Goal: Task Accomplishment & Management: Use online tool/utility

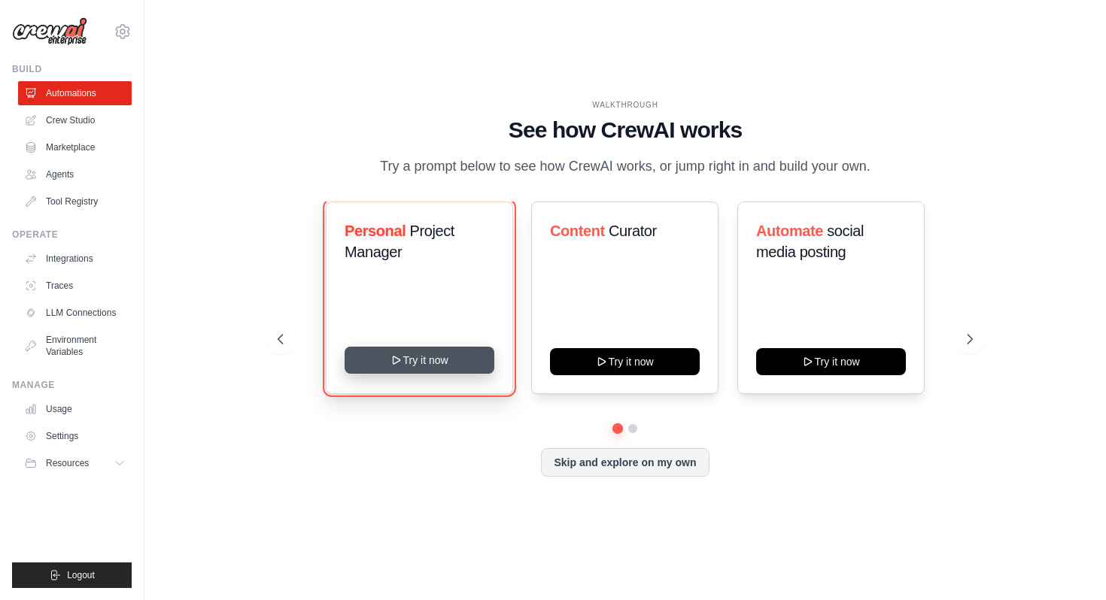
click at [413, 372] on button "Try it now" at bounding box center [420, 360] width 150 height 27
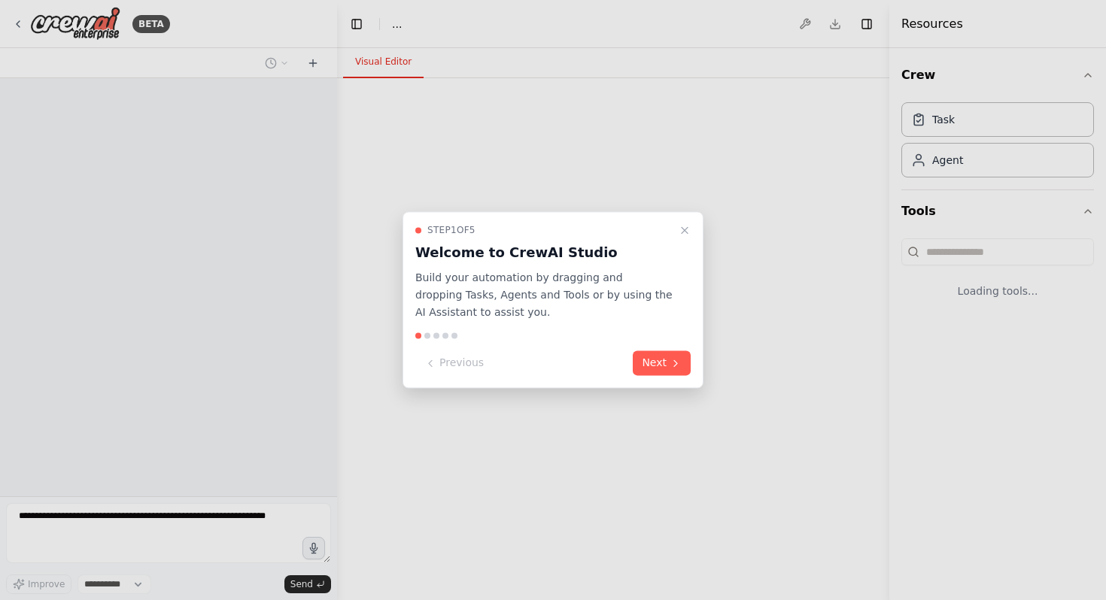
select select "****"
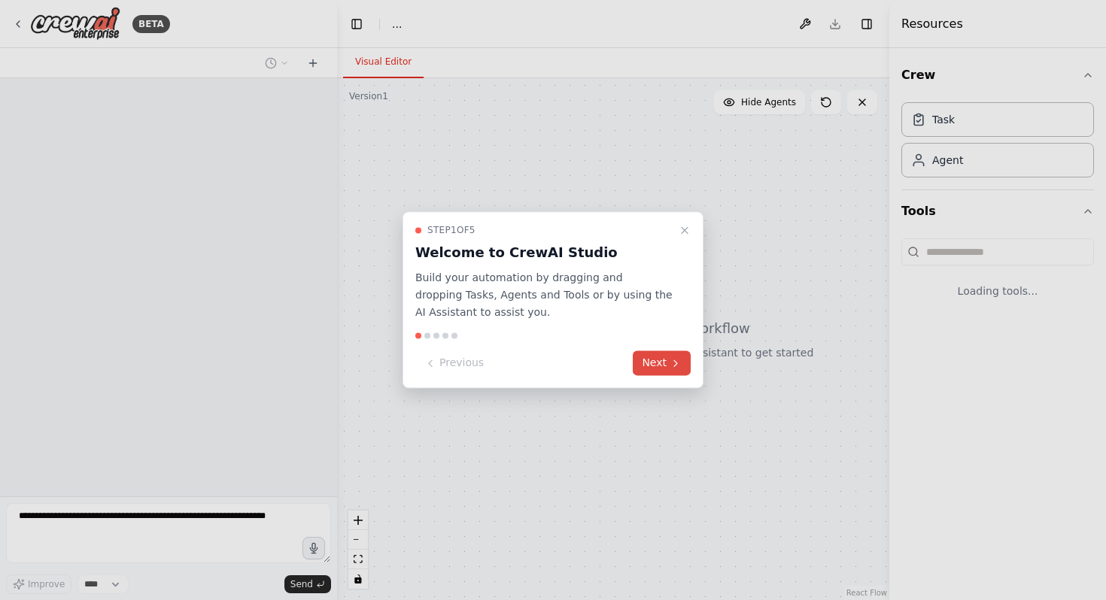
click at [664, 363] on button "Next" at bounding box center [662, 363] width 58 height 25
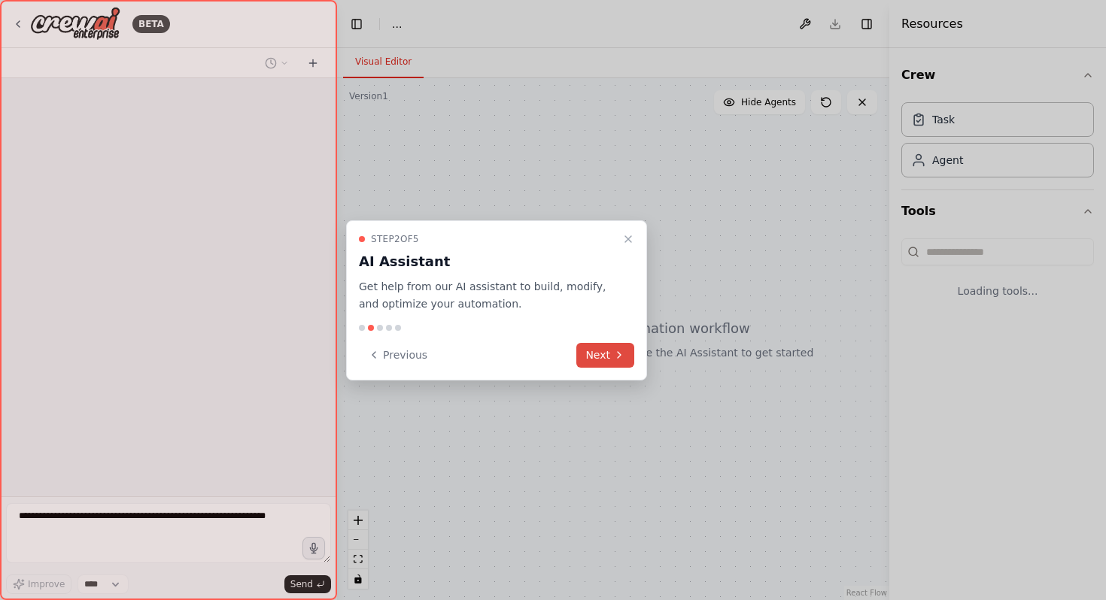
click at [610, 357] on button "Next" at bounding box center [605, 355] width 58 height 25
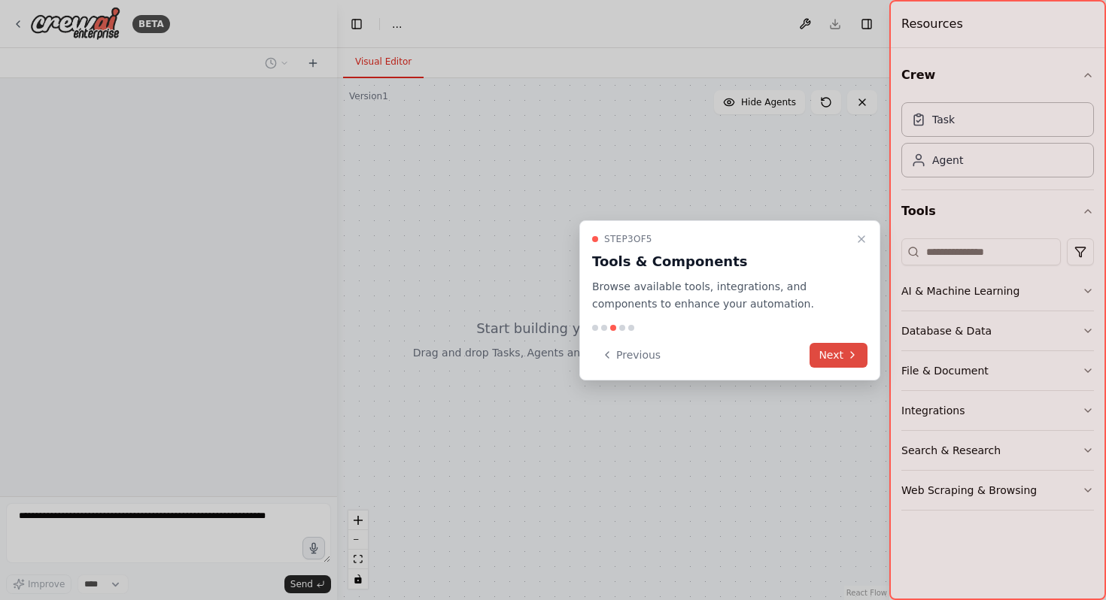
click at [837, 351] on button "Next" at bounding box center [839, 355] width 58 height 25
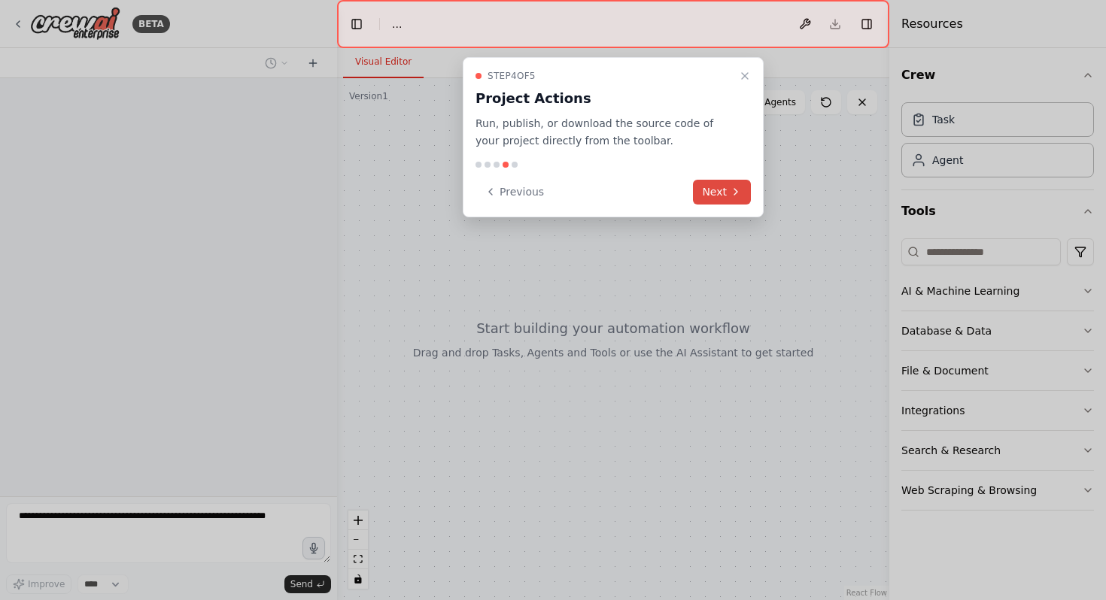
click at [729, 201] on button "Next" at bounding box center [722, 192] width 58 height 25
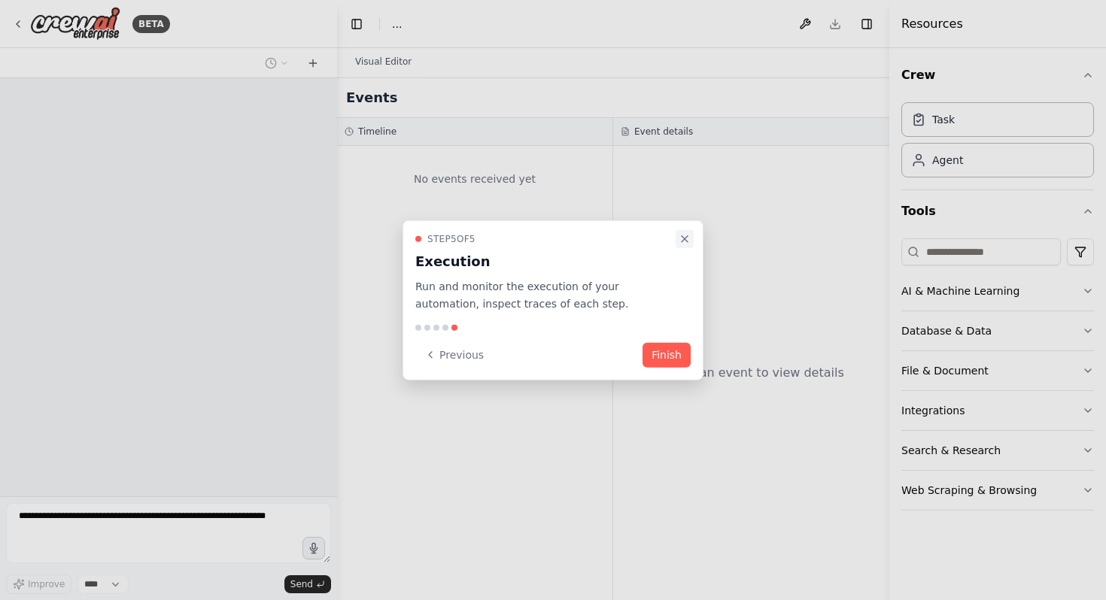
click at [688, 239] on icon "Close walkthrough" at bounding box center [685, 239] width 12 height 12
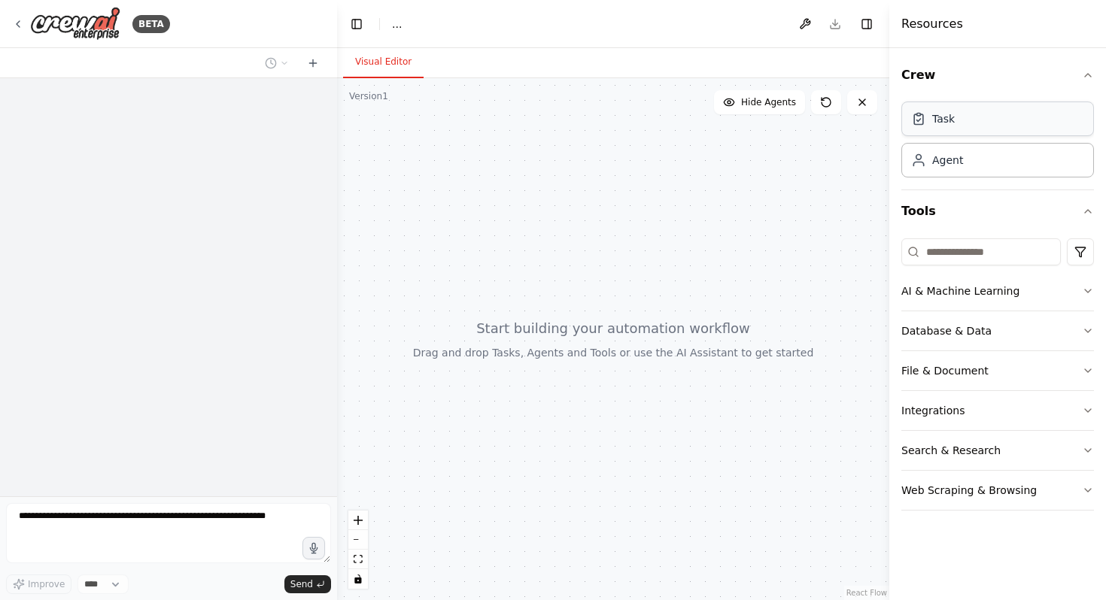
click at [977, 122] on div "Task" at bounding box center [997, 119] width 193 height 35
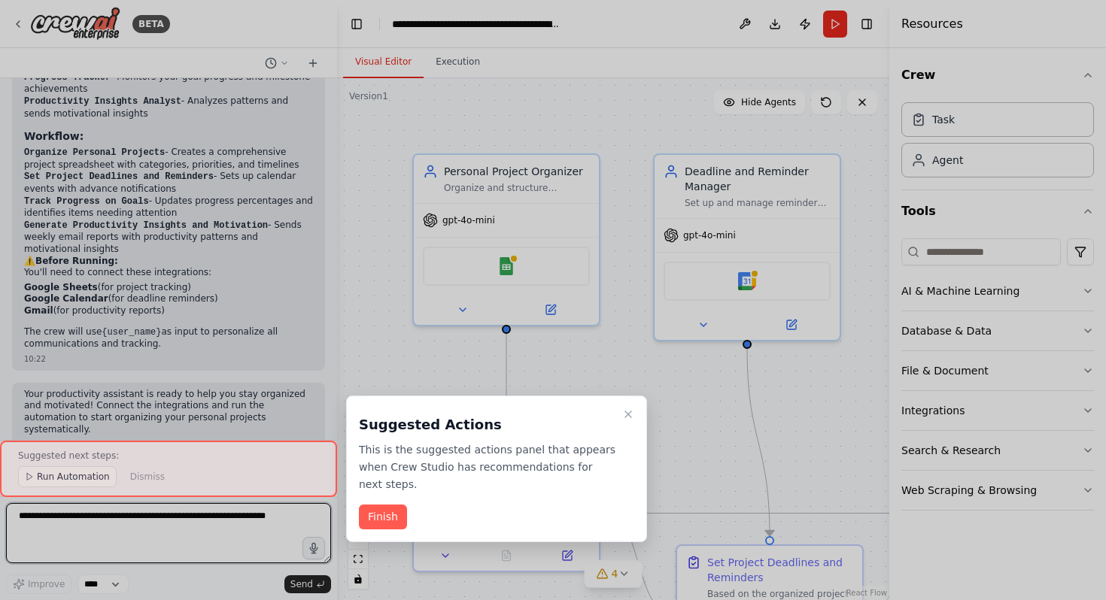
scroll to position [1460, 0]
